Goal: Task Accomplishment & Management: Manage account settings

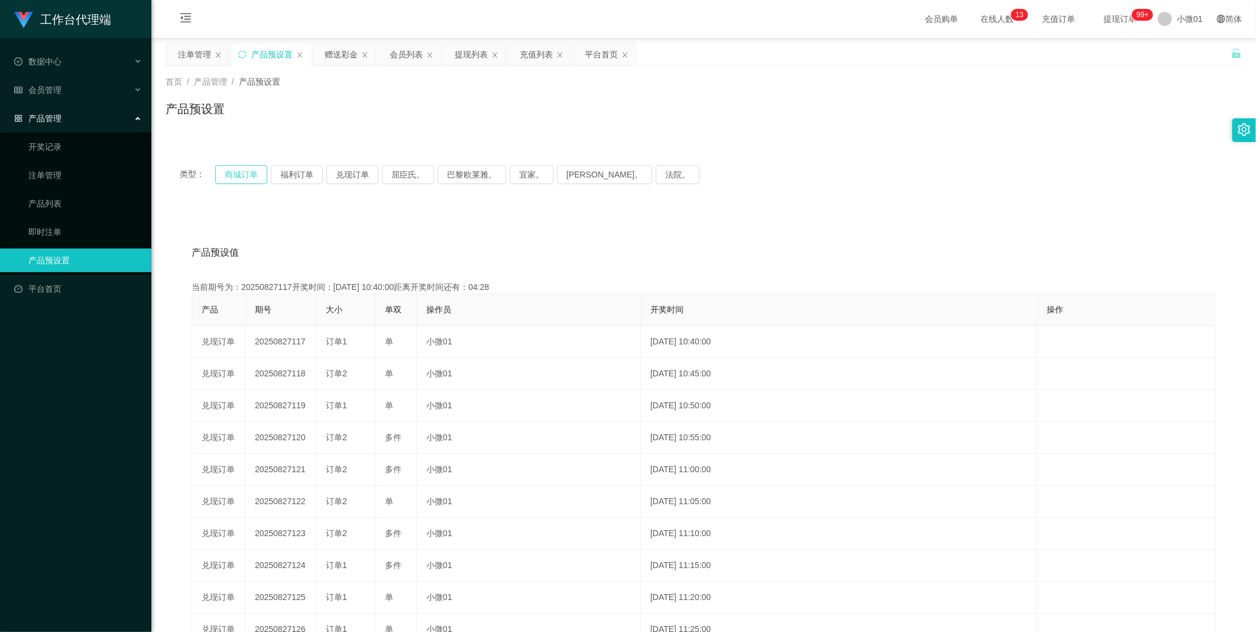
click at [237, 174] on button "商城订单" at bounding box center [241, 174] width 52 height 19
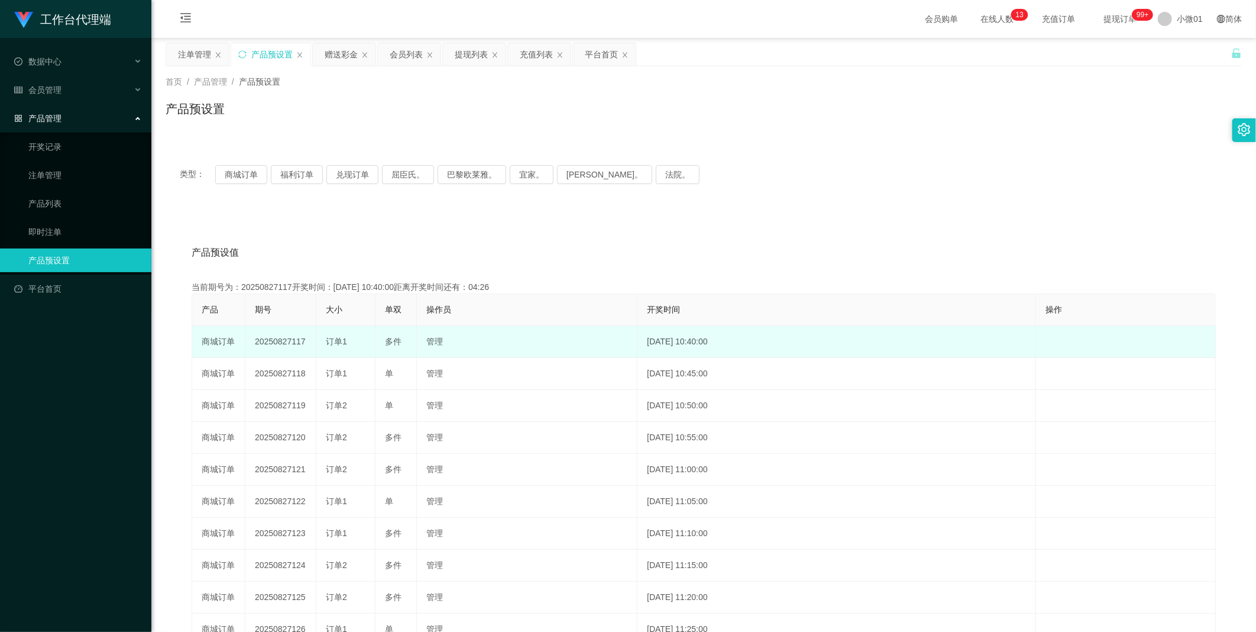
click at [282, 335] on td "20250827117" at bounding box center [280, 342] width 71 height 32
copy td "20250827117"
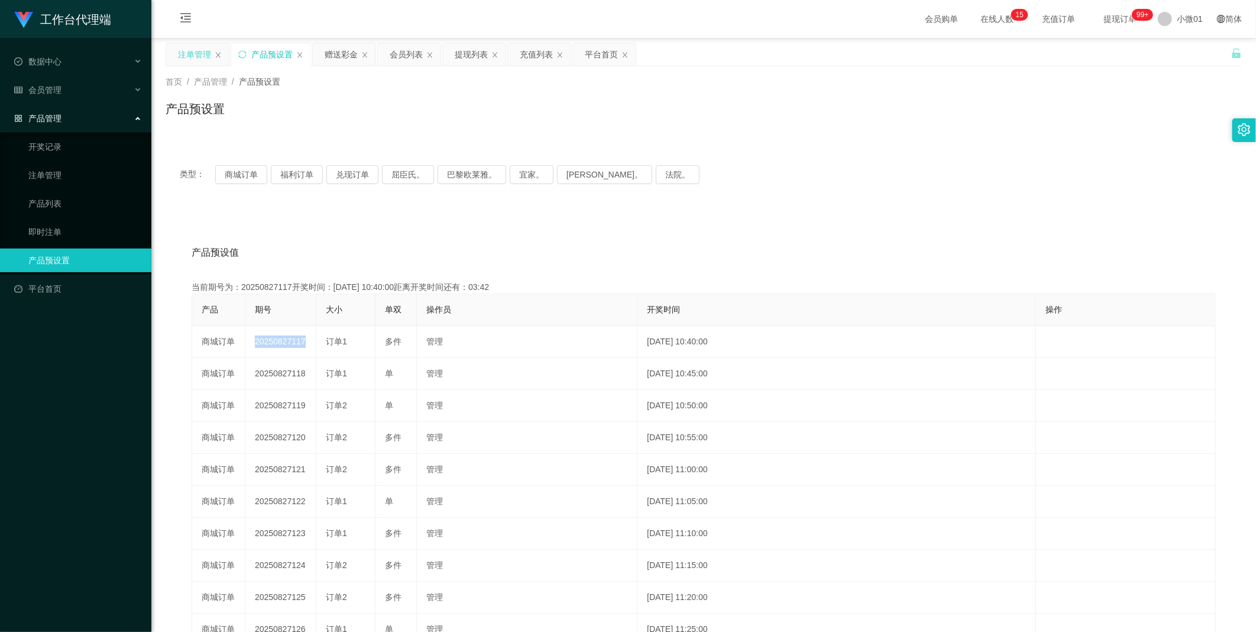
click at [179, 53] on div "注单管理" at bounding box center [194, 54] width 33 height 22
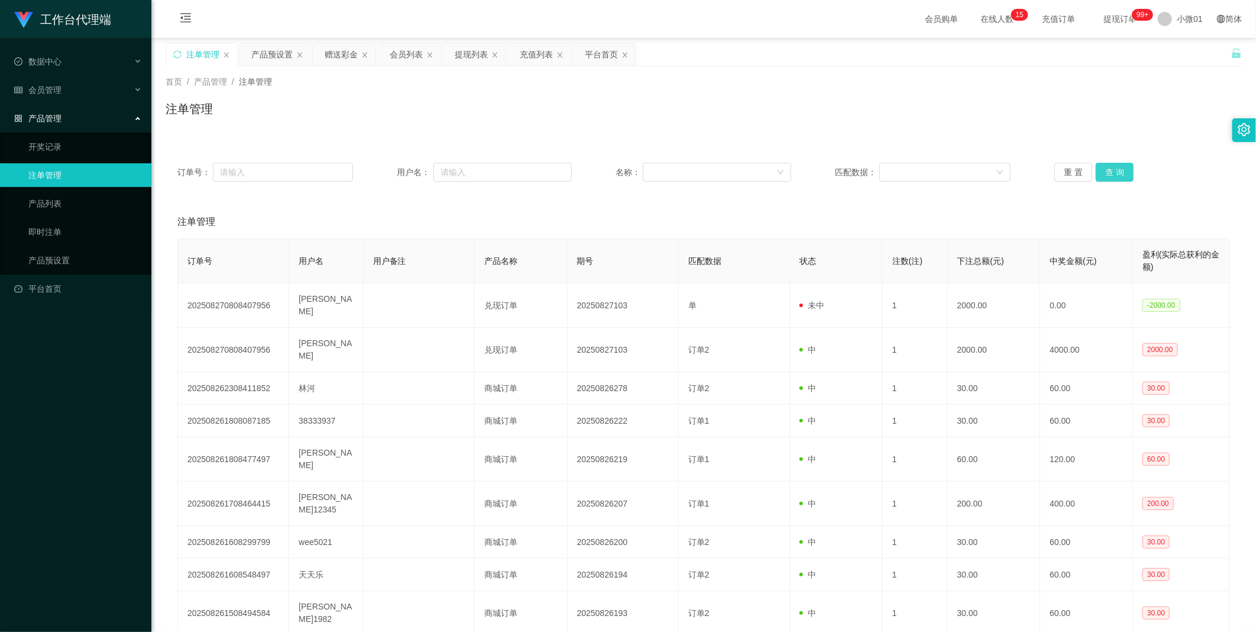
click at [1118, 174] on button "查 询" at bounding box center [1115, 172] width 38 height 19
click at [1118, 174] on div "重 置 查 询" at bounding box center [1142, 172] width 176 height 19
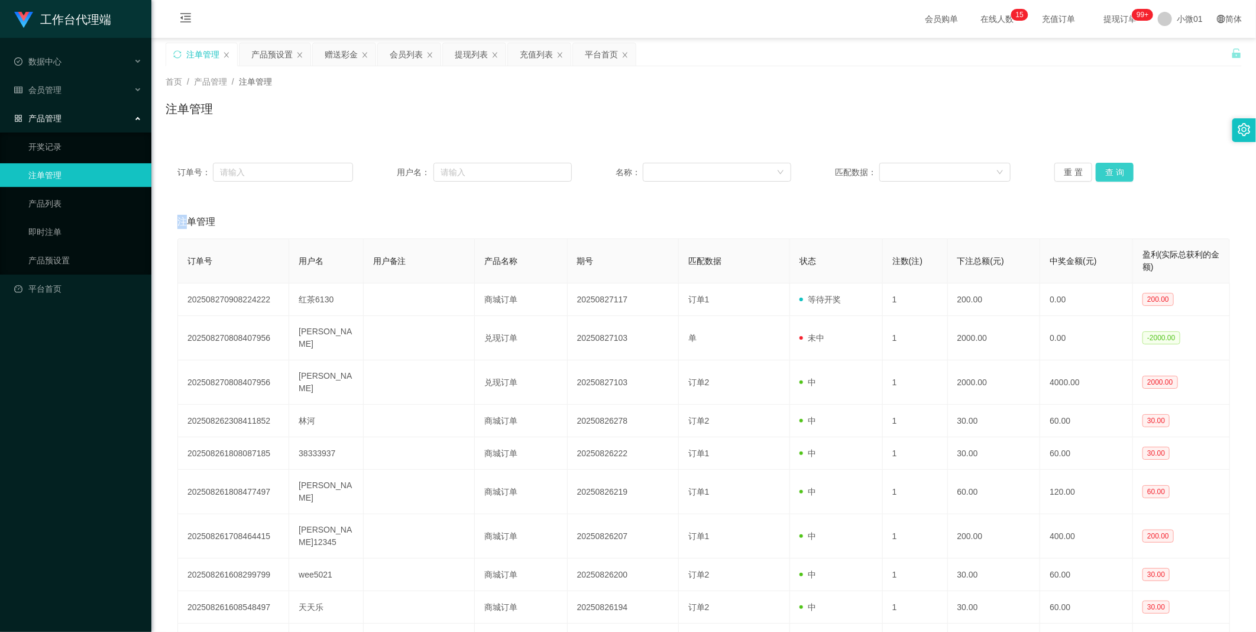
click at [1118, 174] on button "查 询" at bounding box center [1115, 172] width 38 height 19
click at [1106, 172] on button "查 询" at bounding box center [1115, 172] width 38 height 19
click at [1106, 172] on div "重 置 查 询" at bounding box center [1142, 172] width 176 height 19
click at [276, 60] on div "产品预设置" at bounding box center [271, 54] width 41 height 22
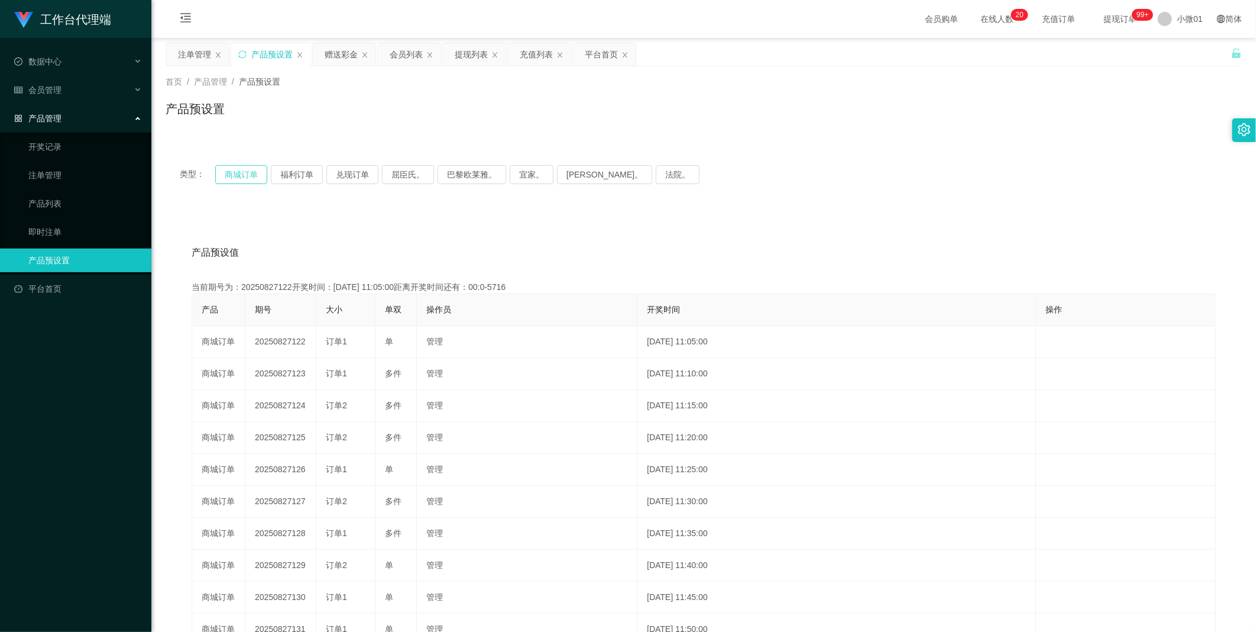
click at [245, 176] on button "商城订单" at bounding box center [241, 174] width 52 height 19
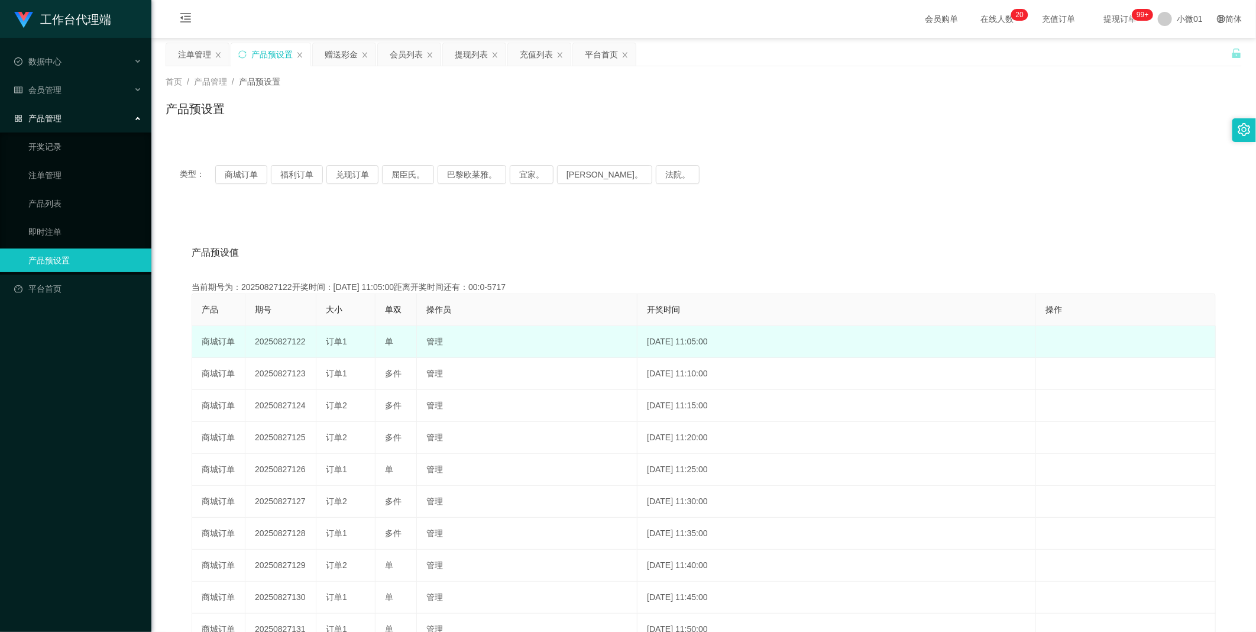
click at [276, 342] on td "20250827122" at bounding box center [280, 342] width 71 height 32
copy td "20250827122"
